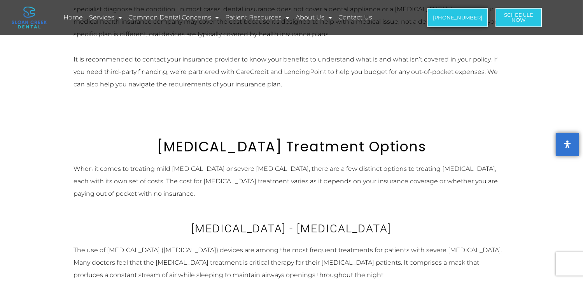
scroll to position [494, 0]
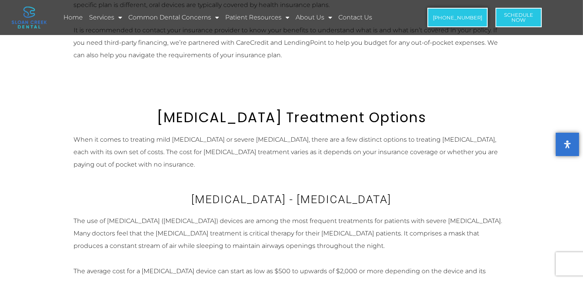
scroll to position [494, 0]
